Goal: Information Seeking & Learning: Learn about a topic

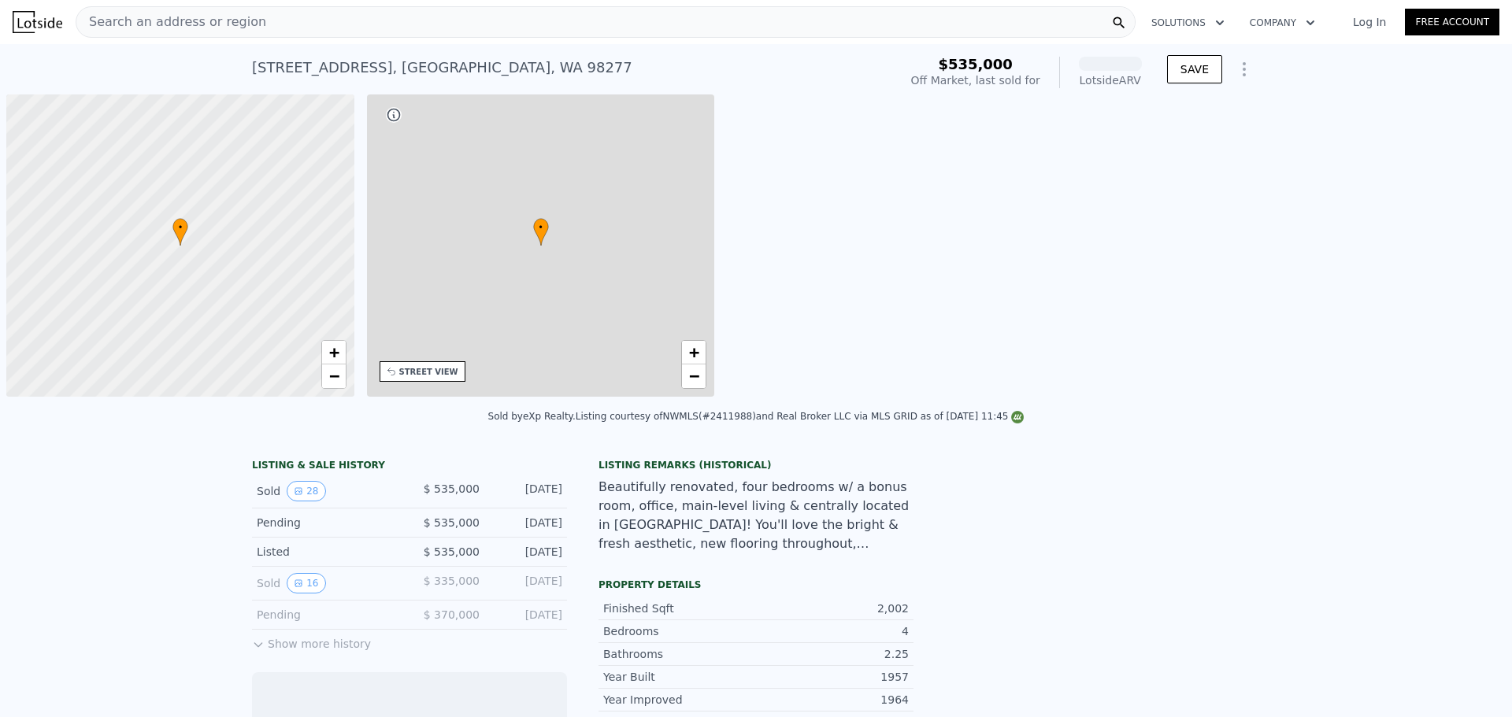
scroll to position [0, 6]
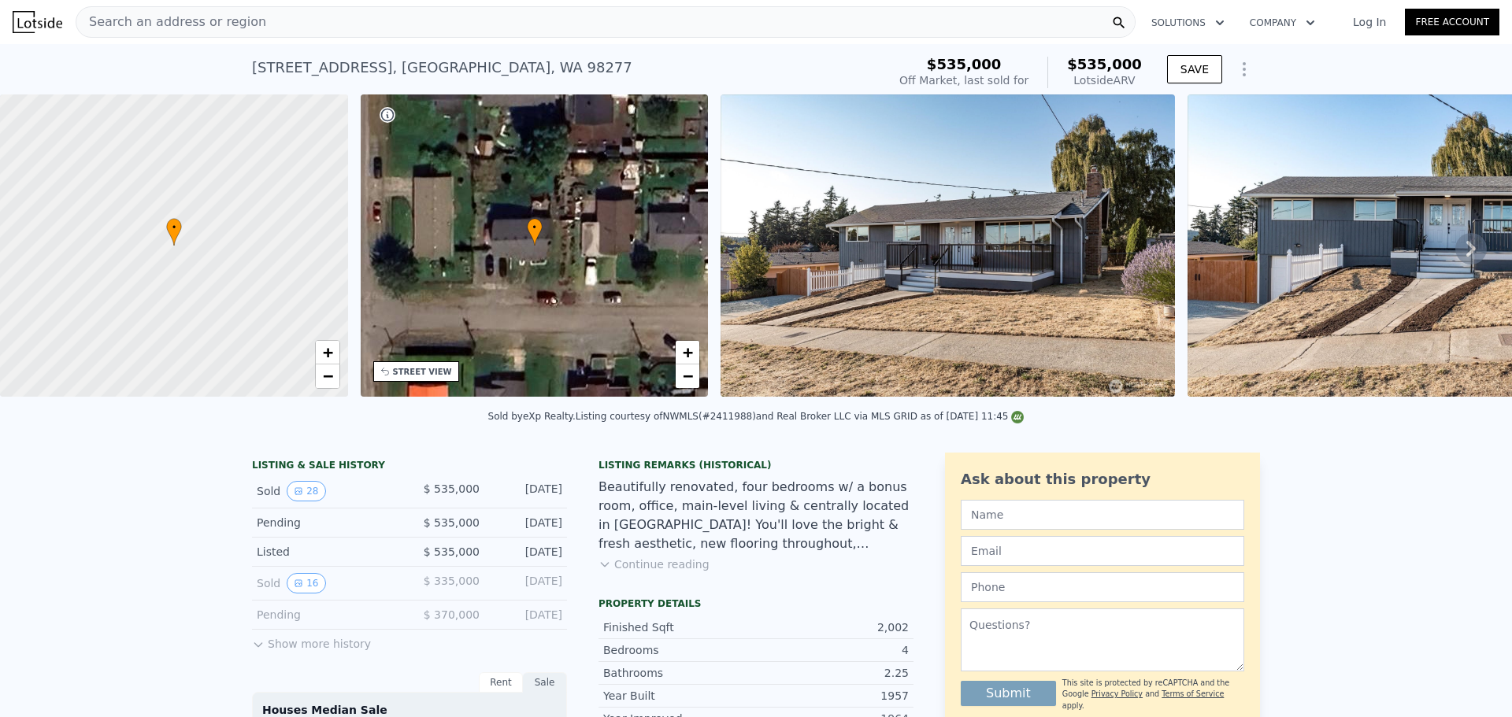
click at [316, 652] on button "Show more history" at bounding box center [311, 641] width 119 height 22
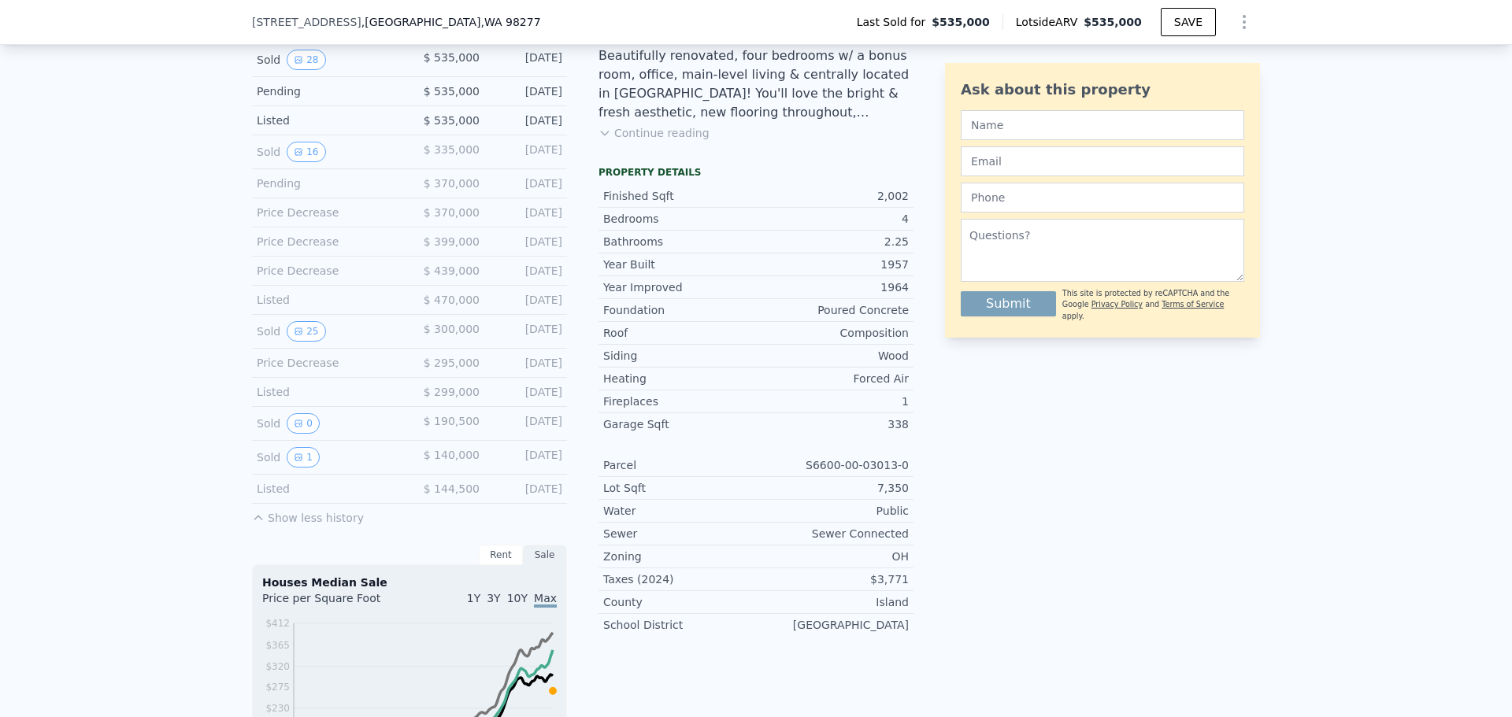
scroll to position [388, 0]
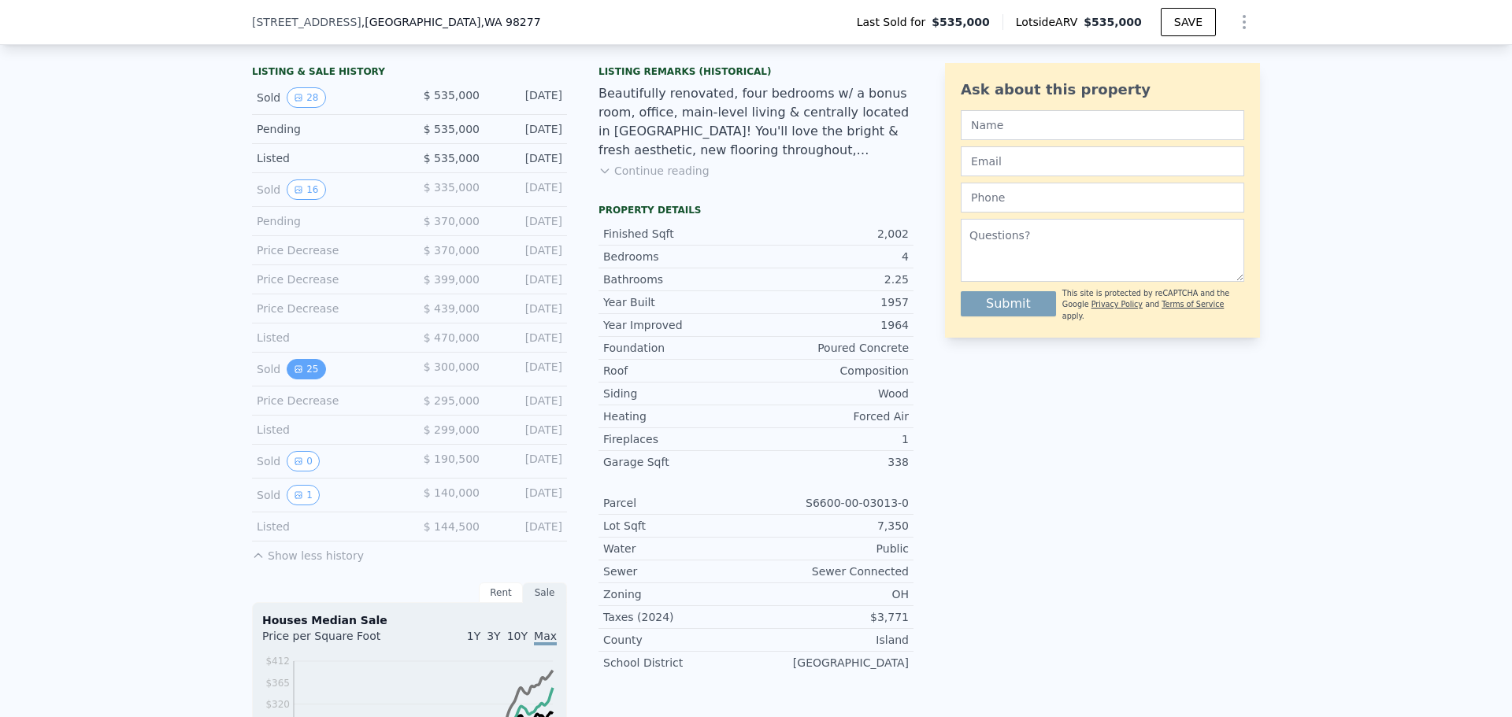
click at [307, 380] on button "25" at bounding box center [306, 369] width 39 height 20
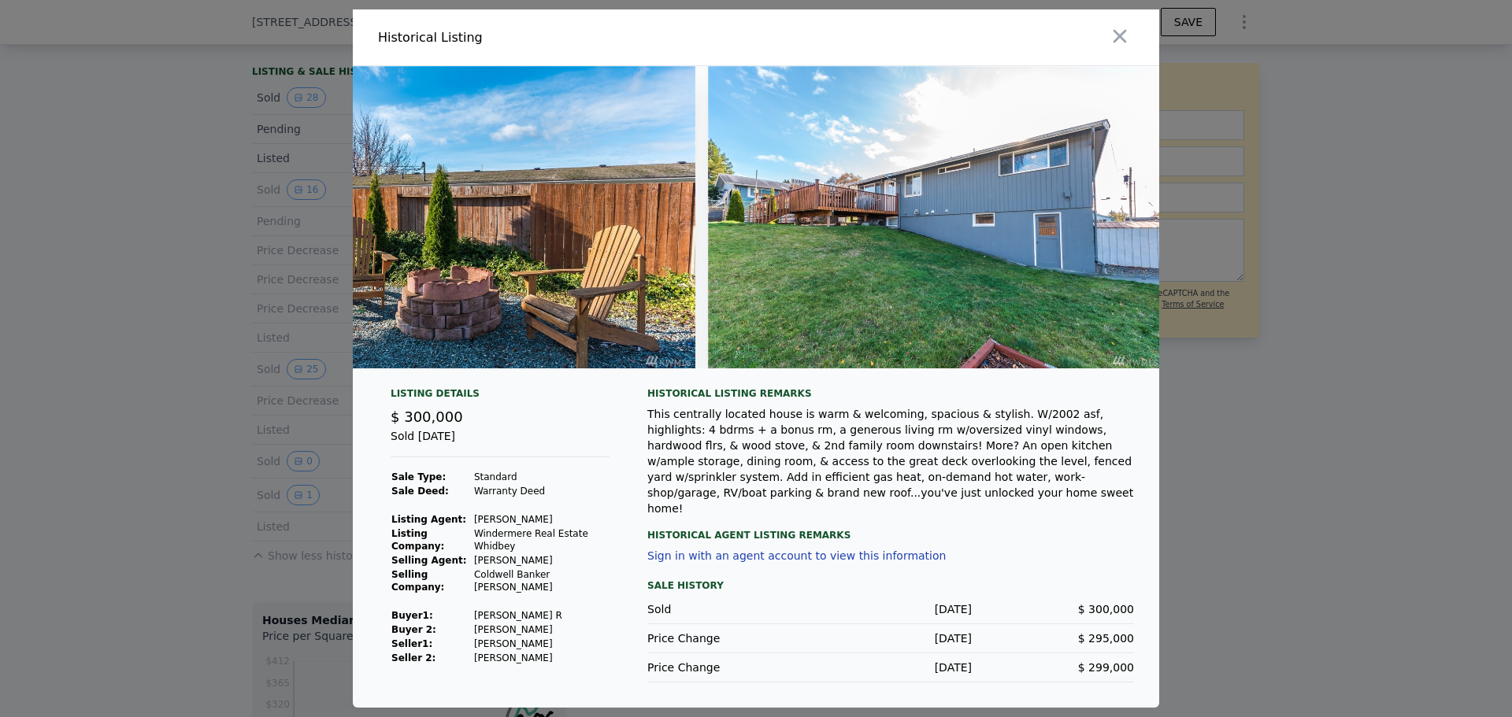
scroll to position [0, 10781]
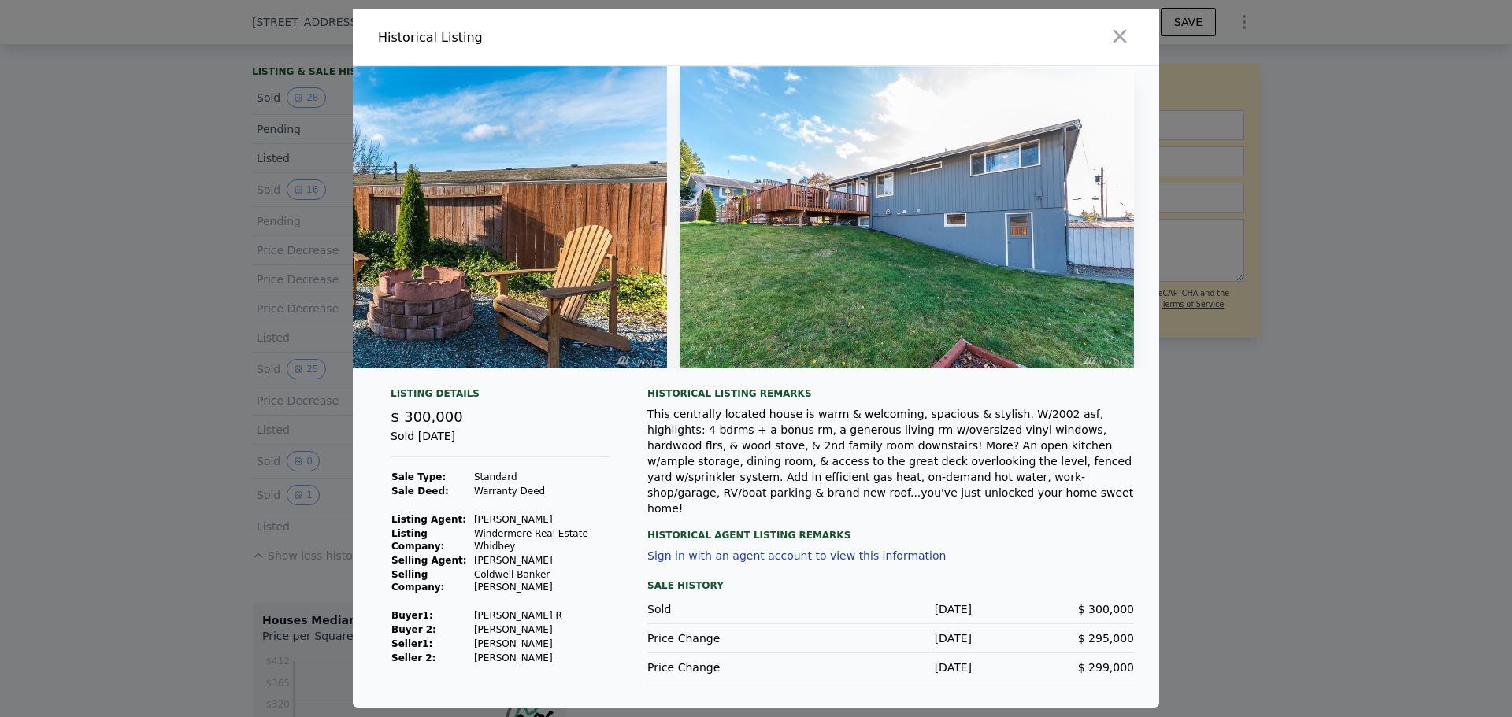
click at [1244, 381] on div at bounding box center [756, 358] width 1512 height 717
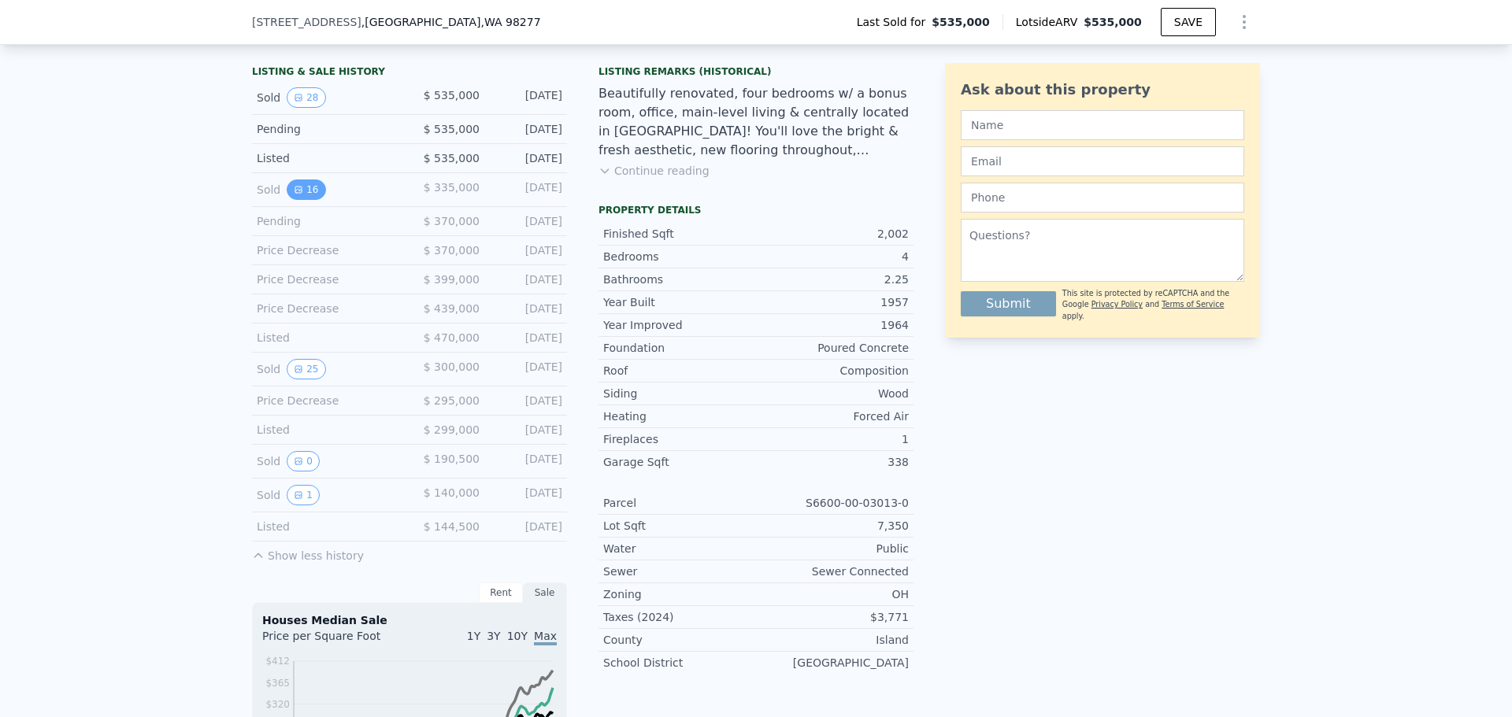
click at [306, 200] on button "16" at bounding box center [306, 190] width 39 height 20
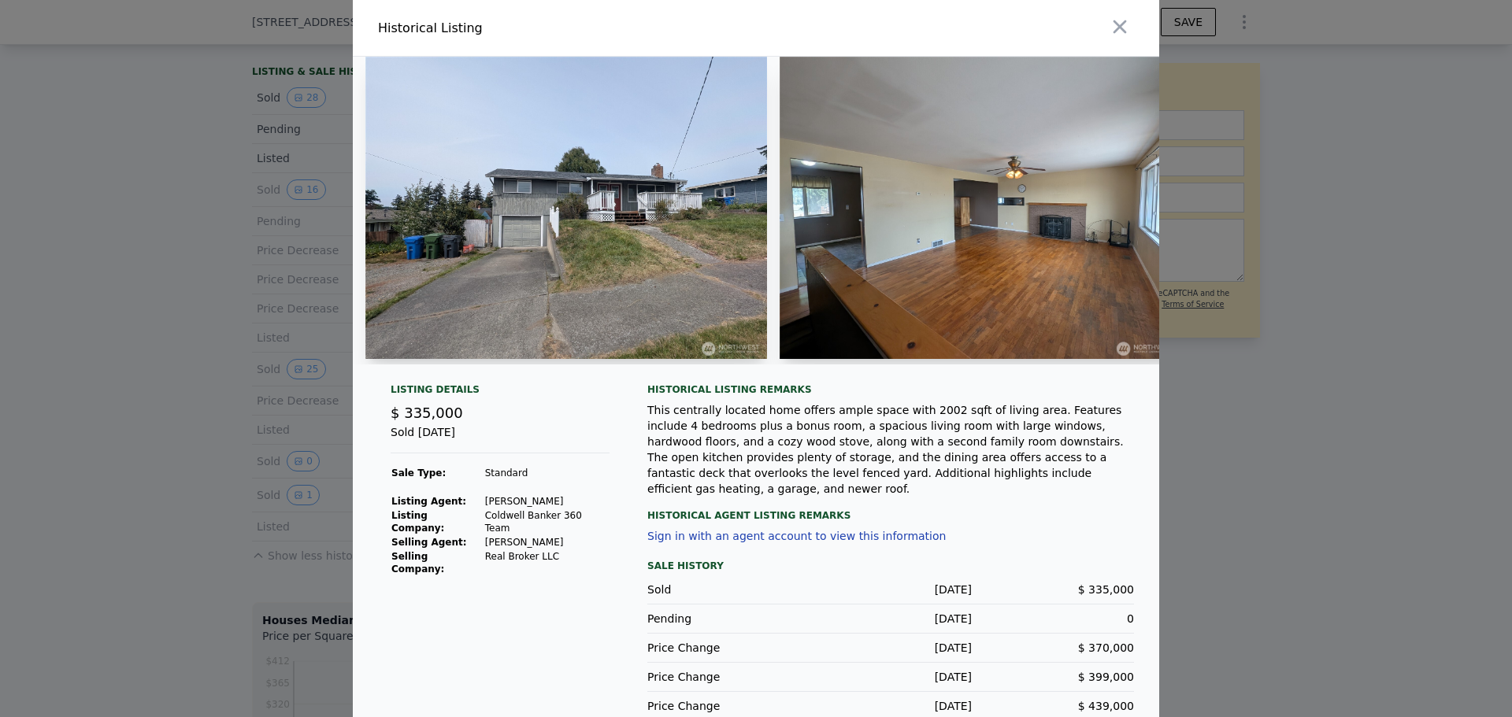
click at [220, 325] on div at bounding box center [756, 358] width 1512 height 717
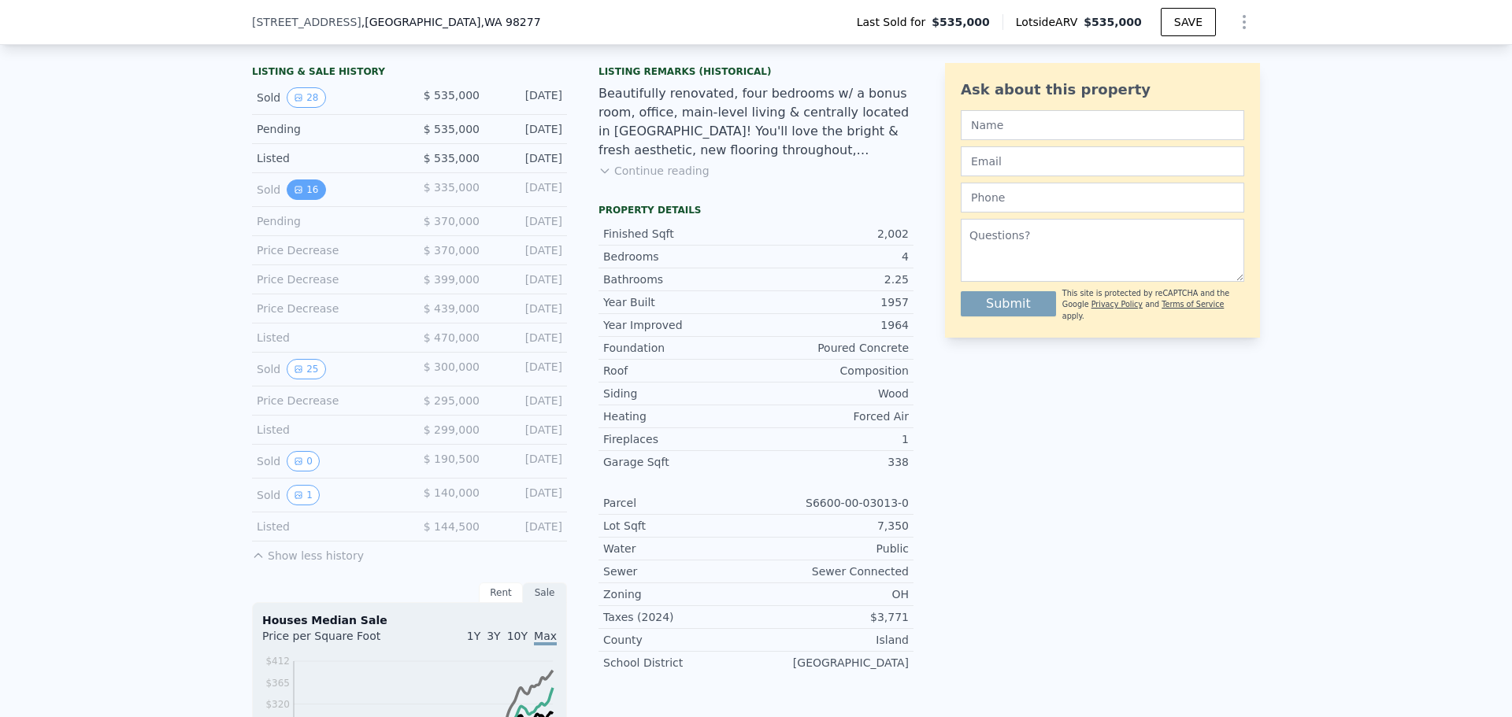
click at [307, 191] on button "16" at bounding box center [306, 190] width 39 height 20
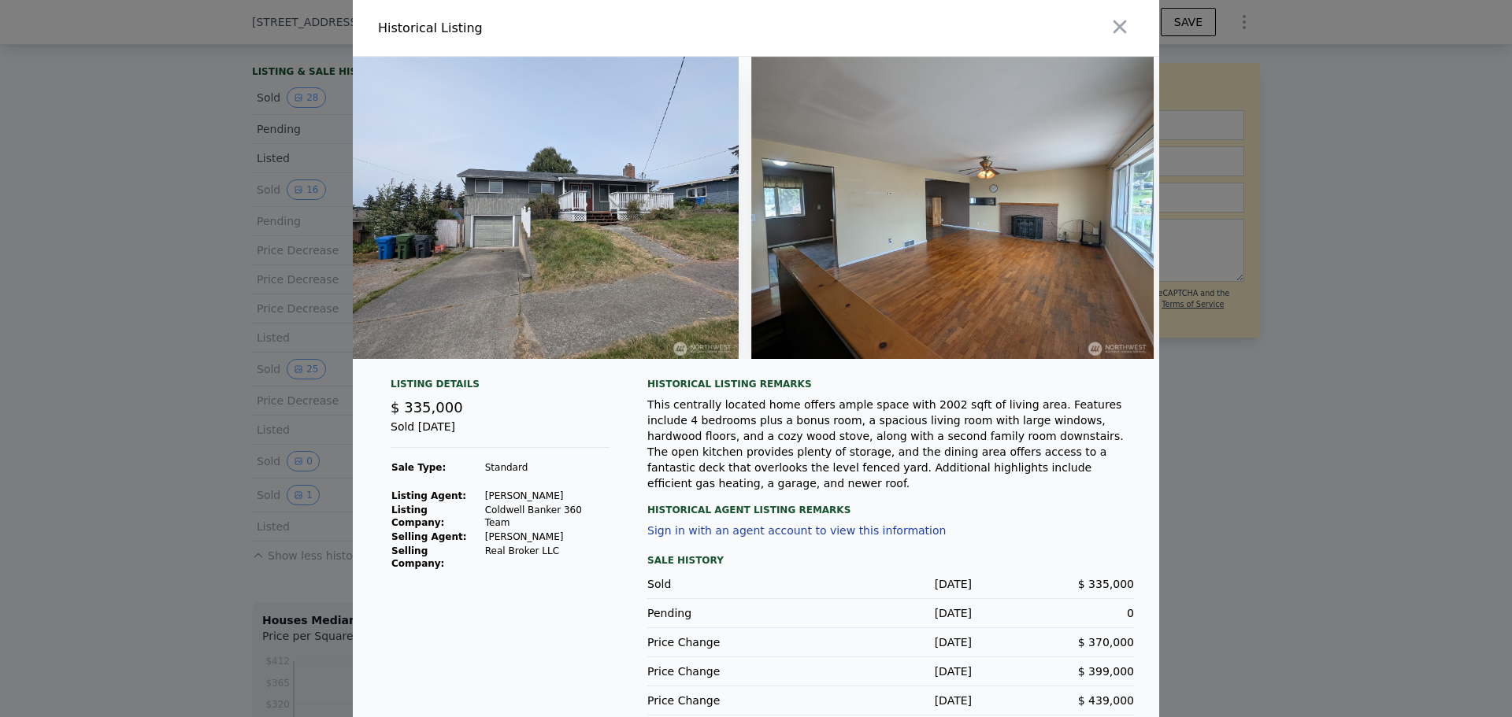
scroll to position [0, 0]
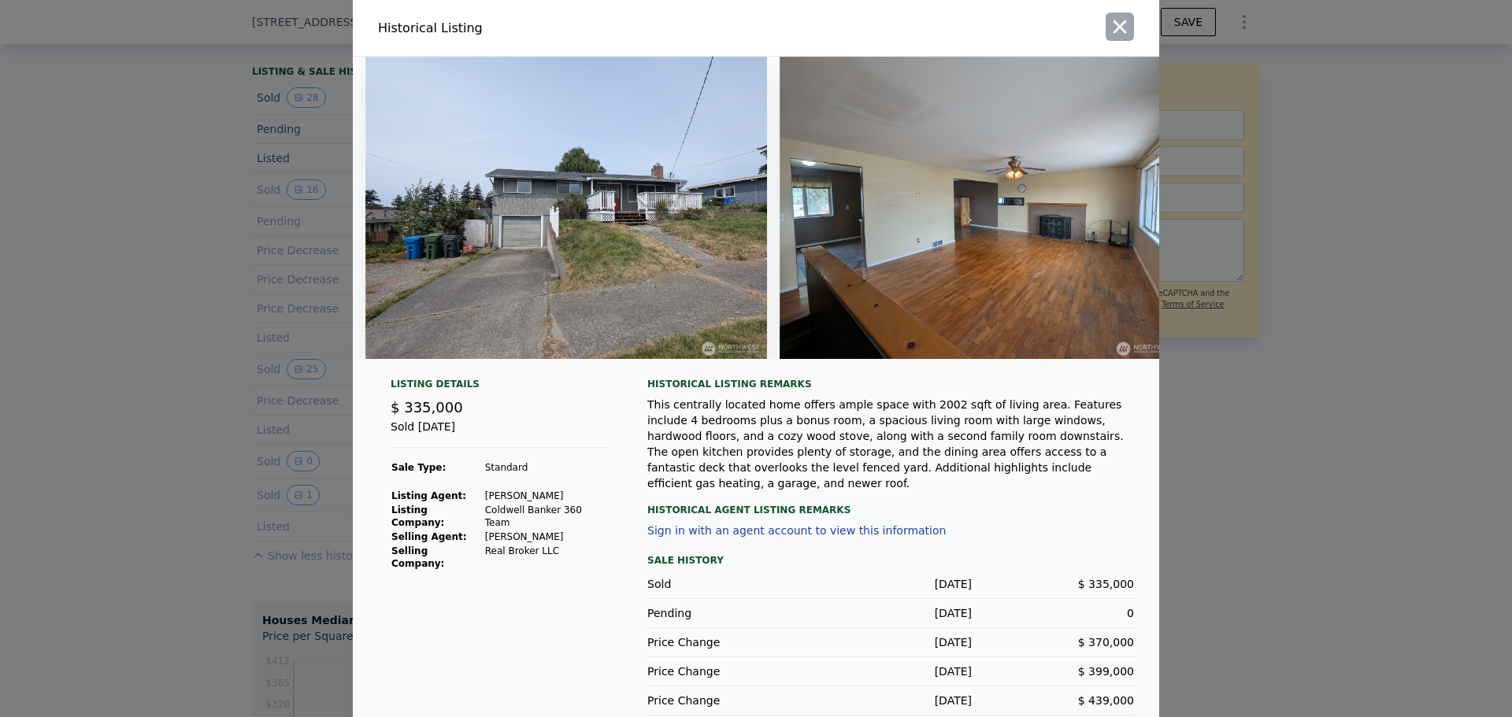
click at [1113, 28] on icon "button" at bounding box center [1119, 26] width 13 height 13
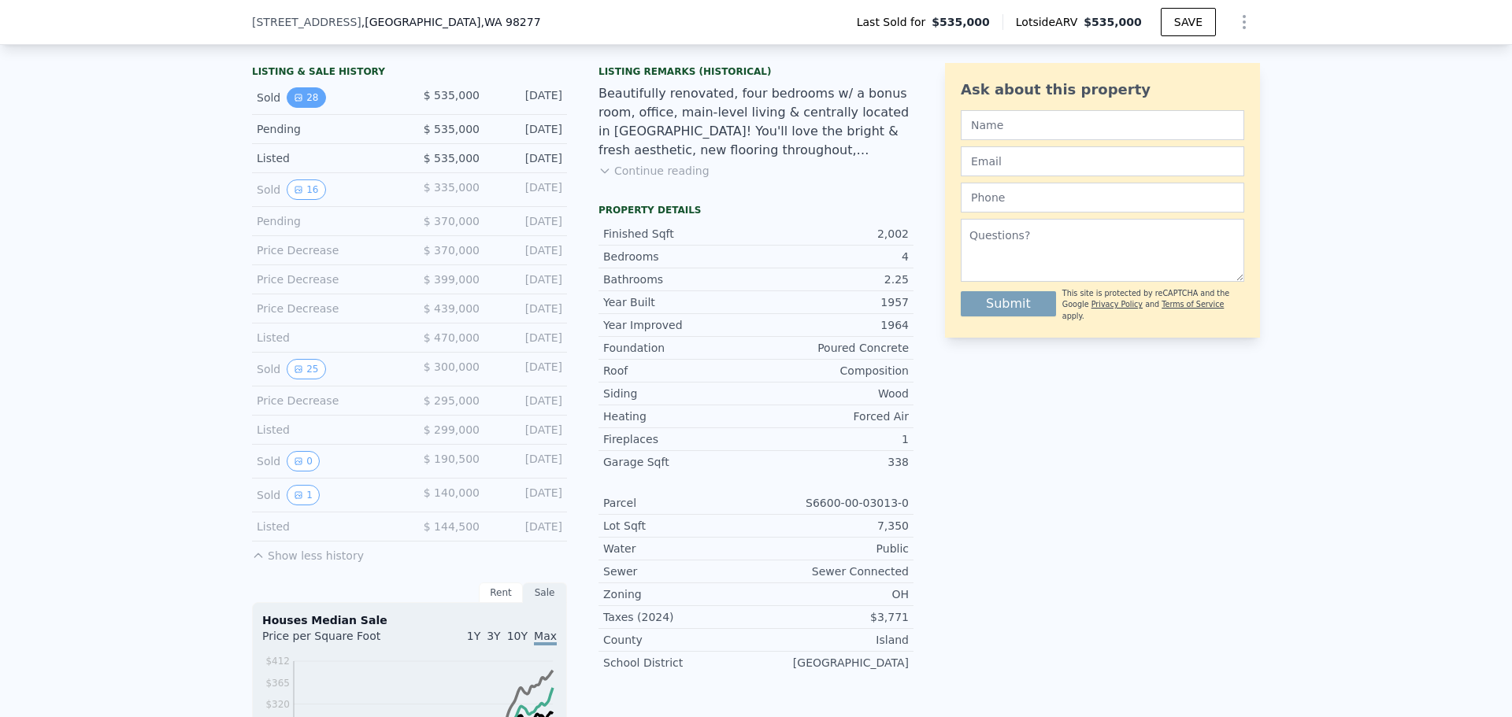
click at [296, 108] on button "28" at bounding box center [306, 97] width 39 height 20
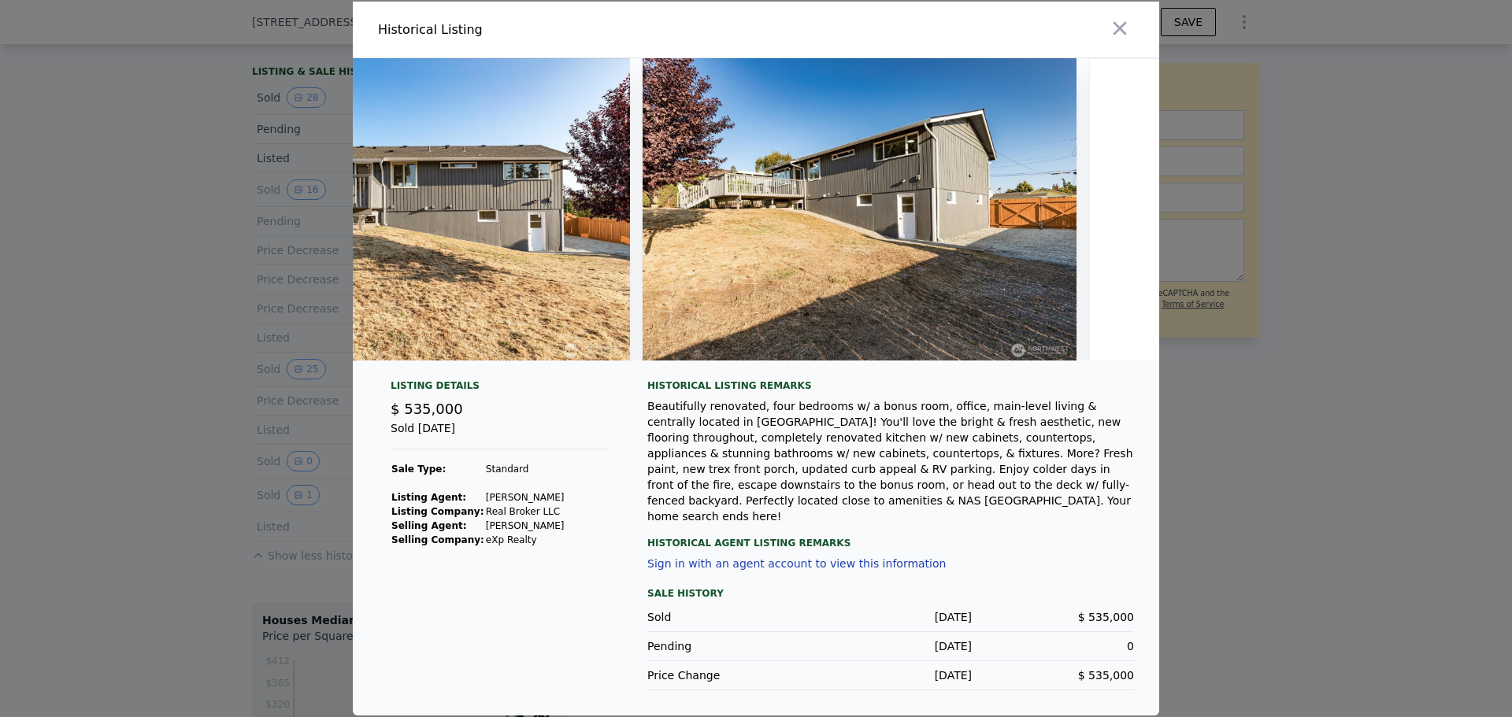
scroll to position [0, 11859]
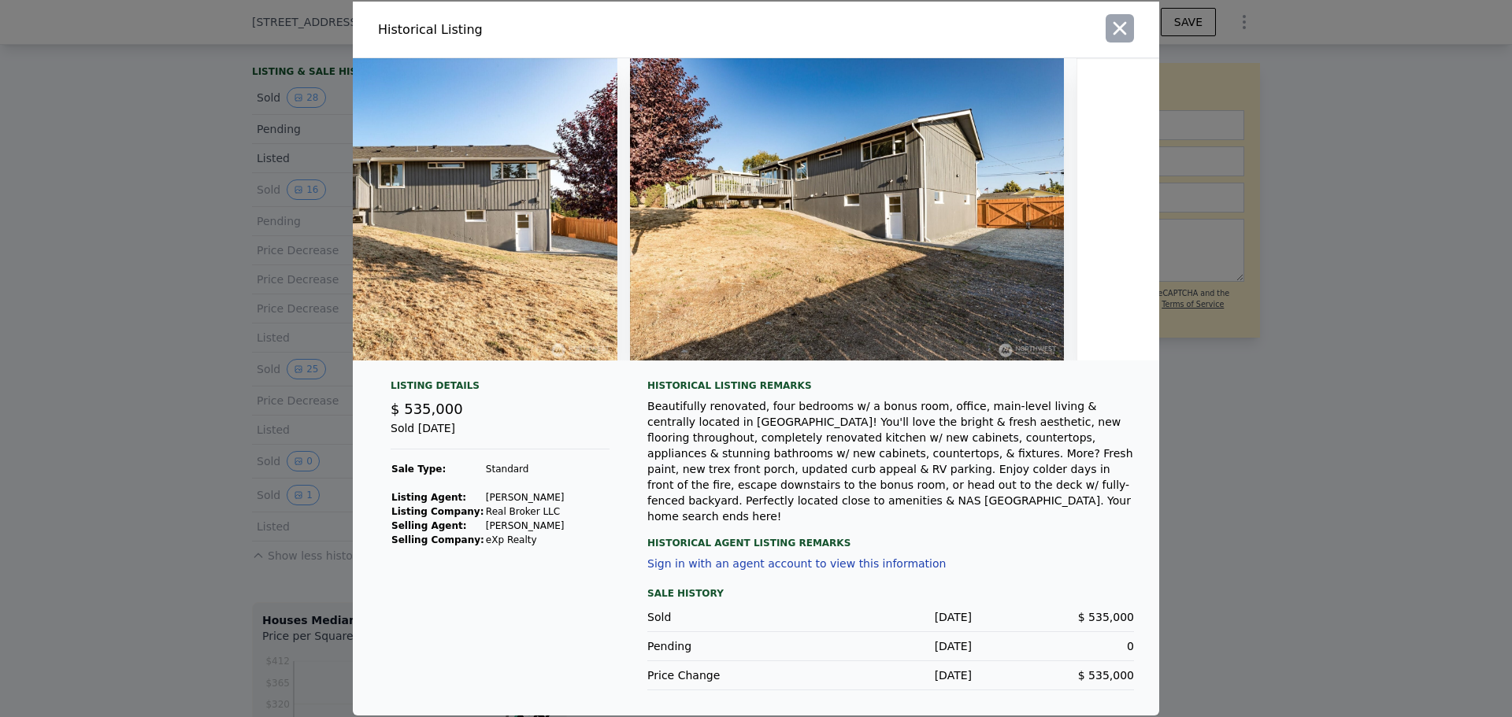
click at [1128, 39] on icon "button" at bounding box center [1120, 28] width 22 height 22
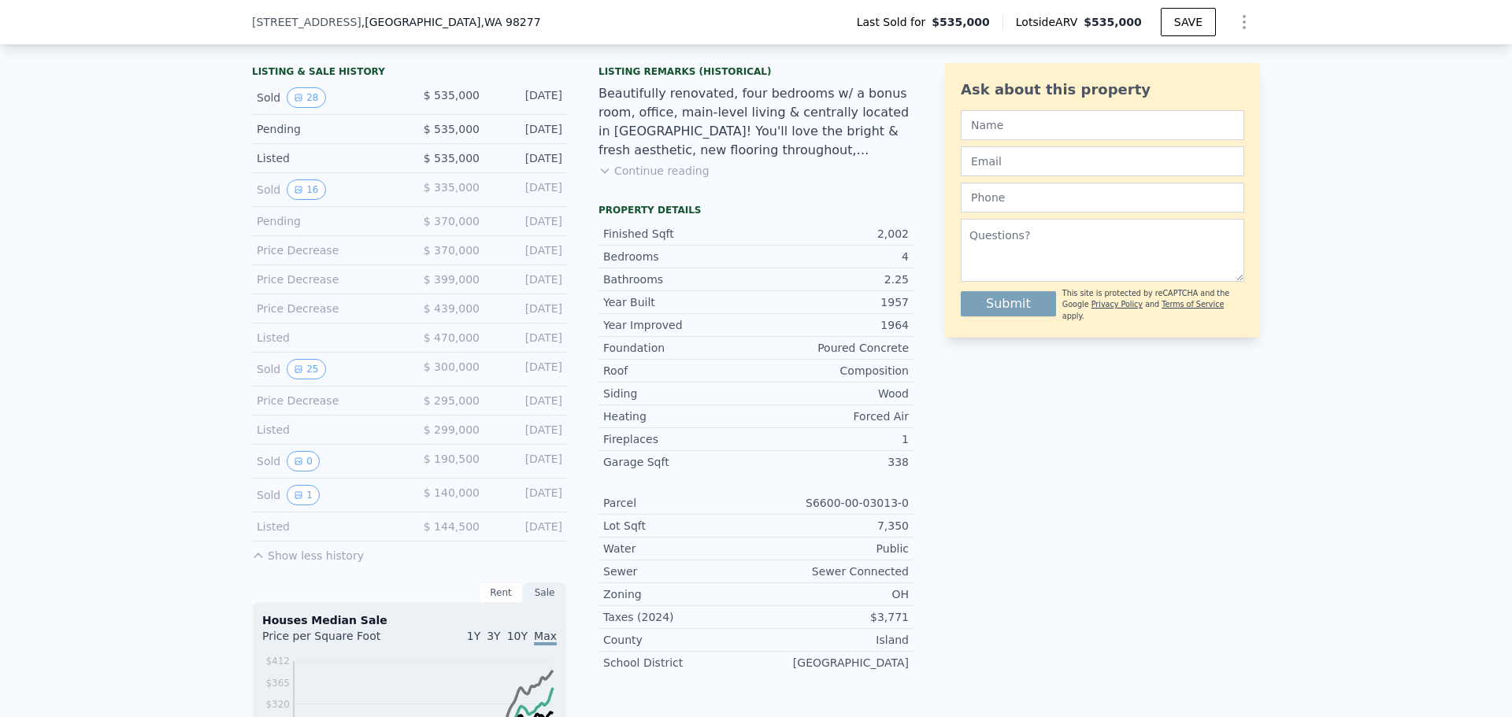
click at [711, 181] on div "Listing Remarks (Historical) Beautifully renovated, four bedrooms w/ a bonus ro…" at bounding box center [755, 131] width 315 height 132
click at [665, 179] on button "Continue reading" at bounding box center [653, 171] width 111 height 16
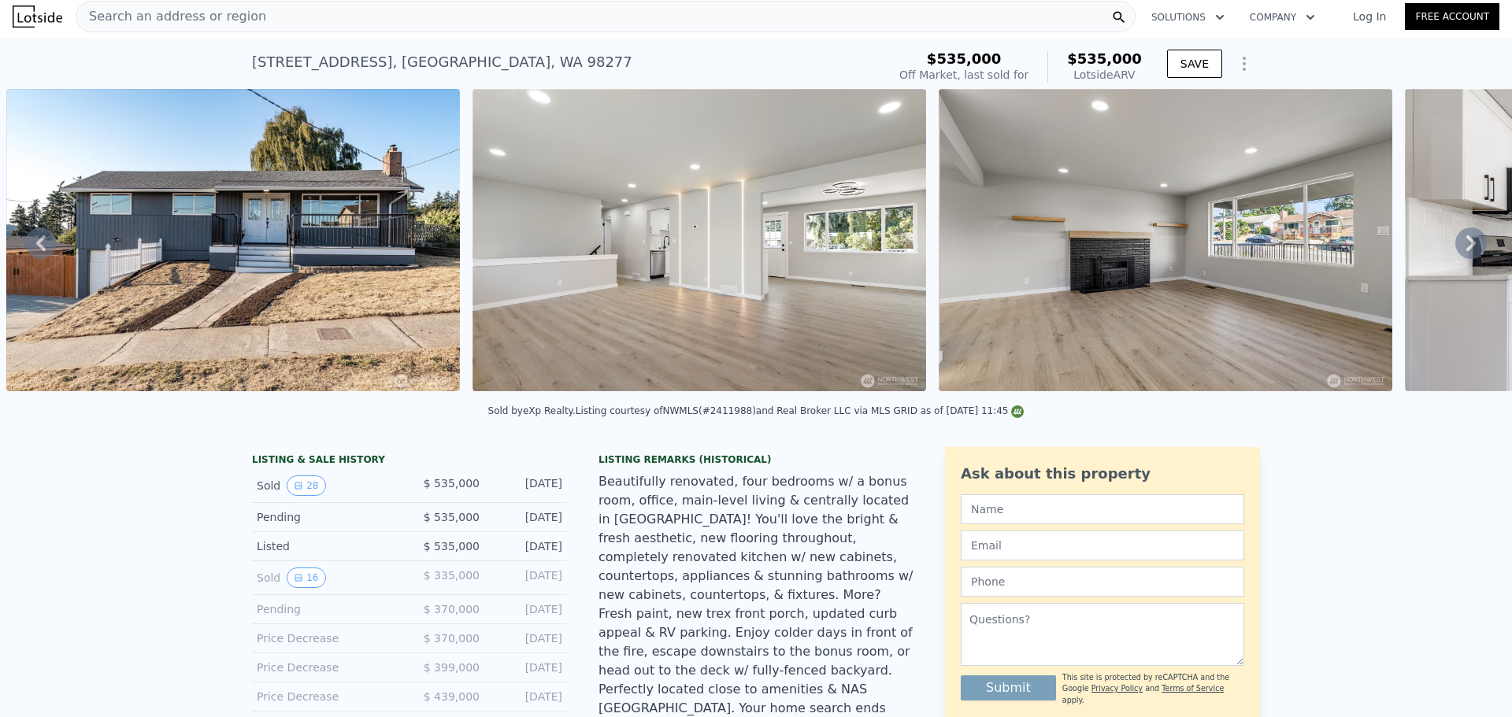
scroll to position [0, 0]
